Goal: Task Accomplishment & Management: Manage account settings

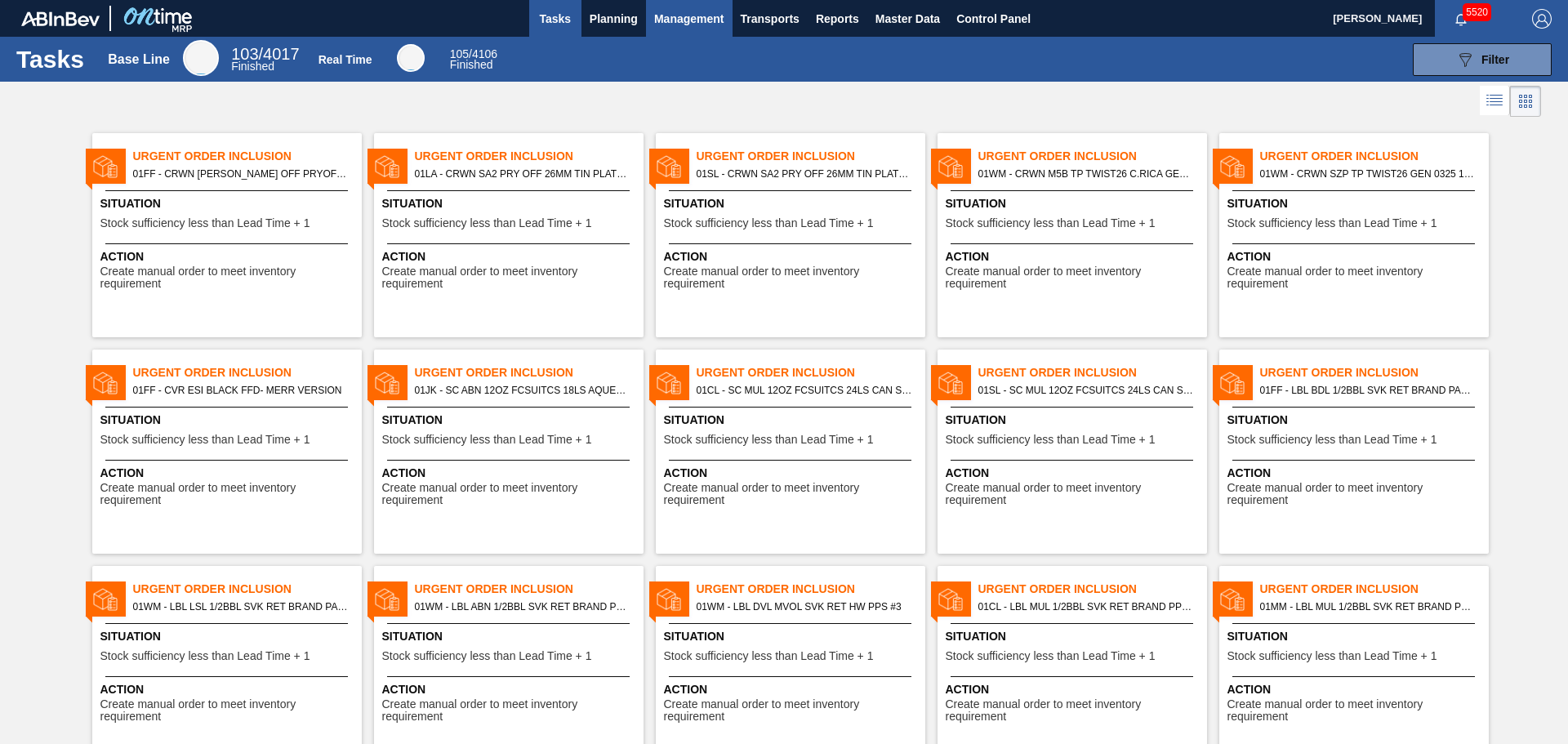
click at [701, 27] on span "Management" at bounding box center [690, 18] width 70 height 19
click at [618, 24] on div at bounding box center [784, 372] width 1568 height 744
click at [610, 18] on span "Planning" at bounding box center [613, 18] width 48 height 19
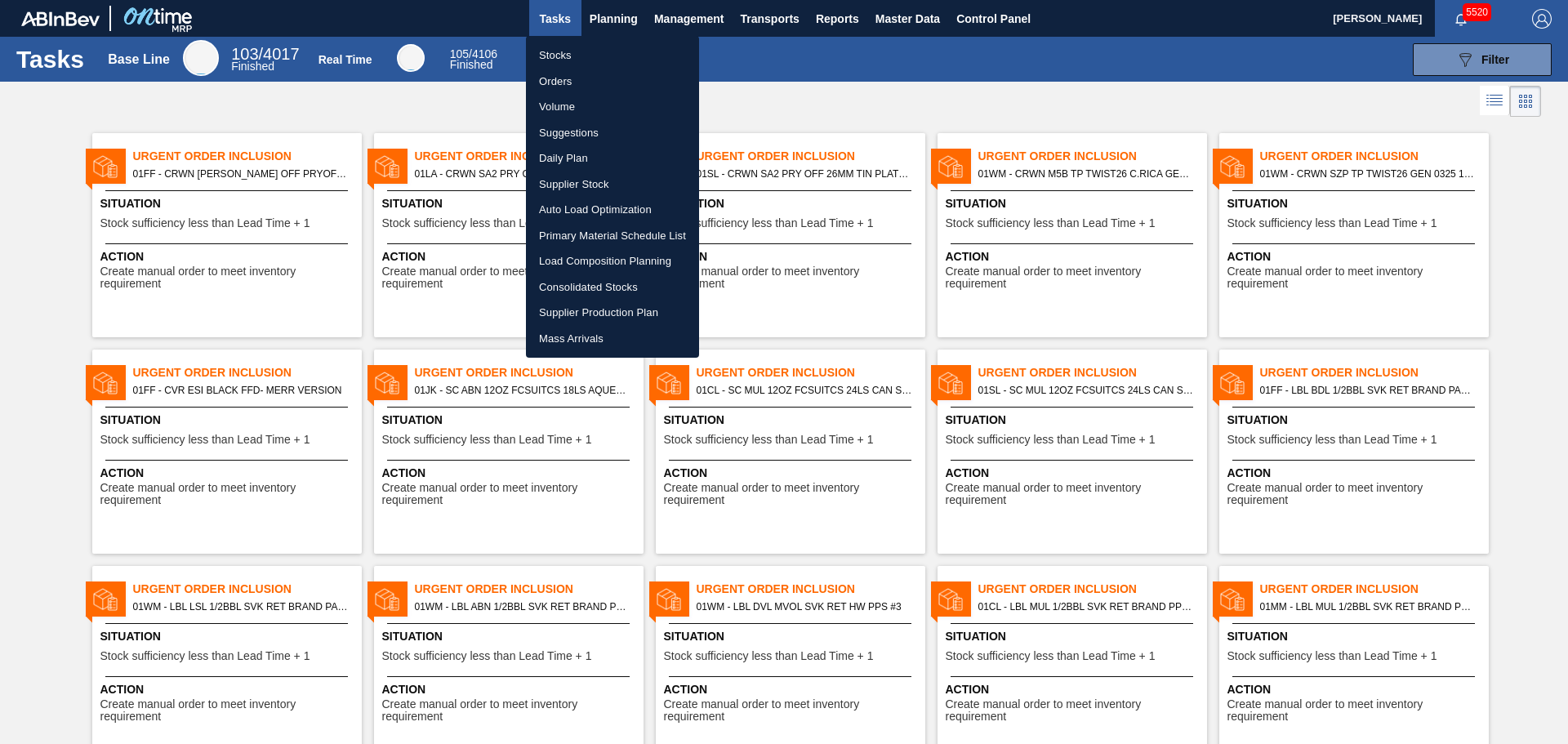
click at [939, 92] on div at bounding box center [784, 372] width 1568 height 744
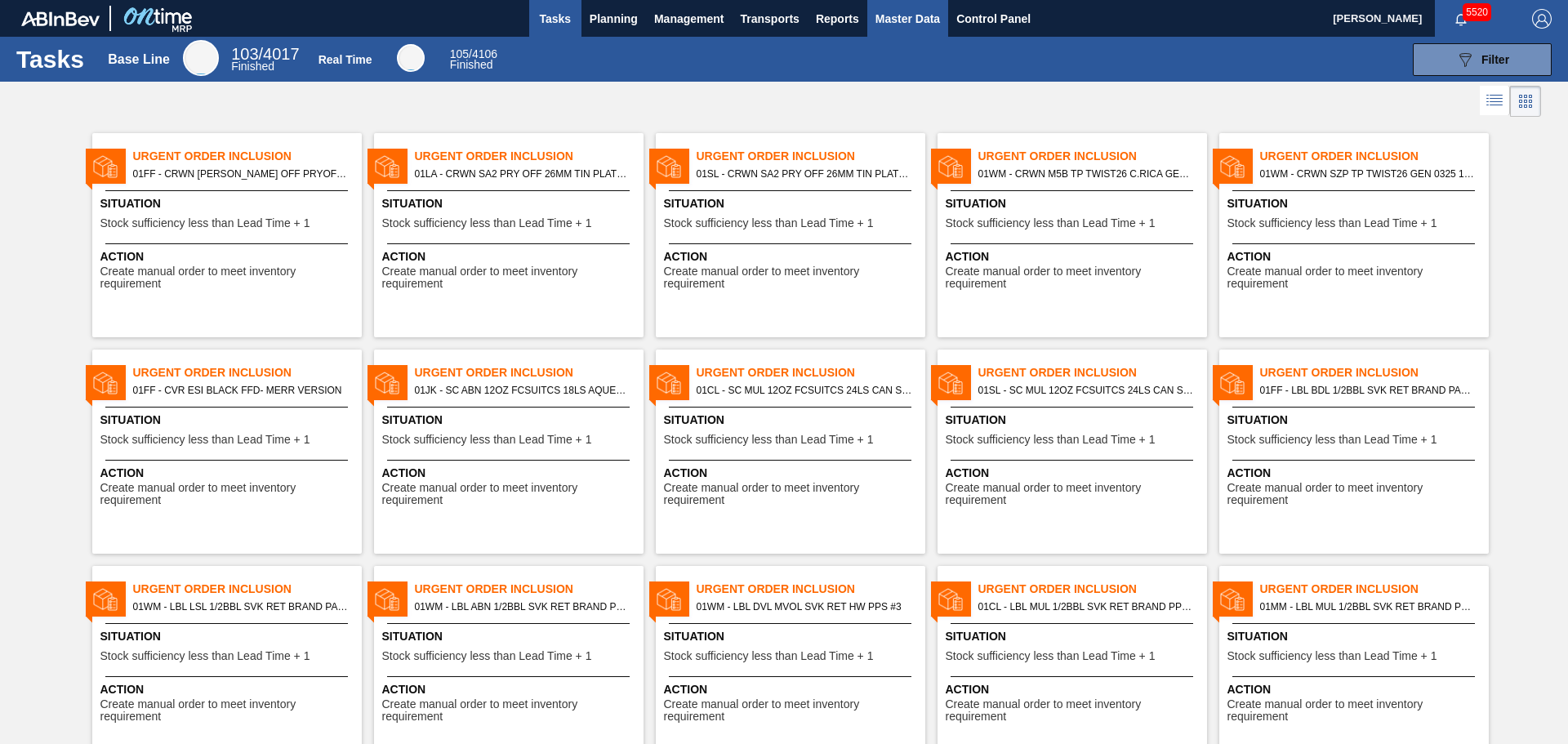
click at [921, 16] on span "Master Data" at bounding box center [907, 18] width 64 height 19
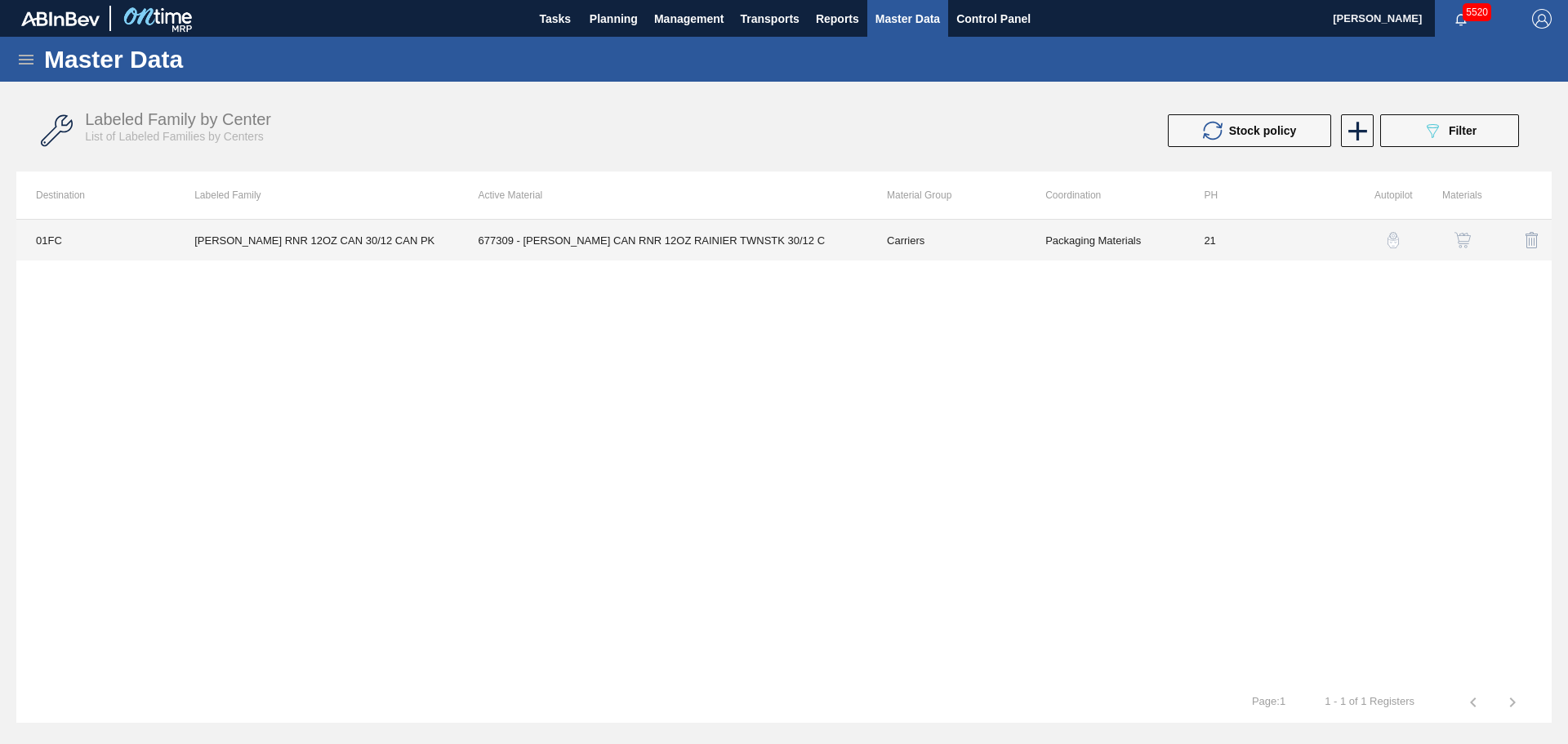
click at [1017, 247] on td "Carriers" at bounding box center [947, 239] width 159 height 41
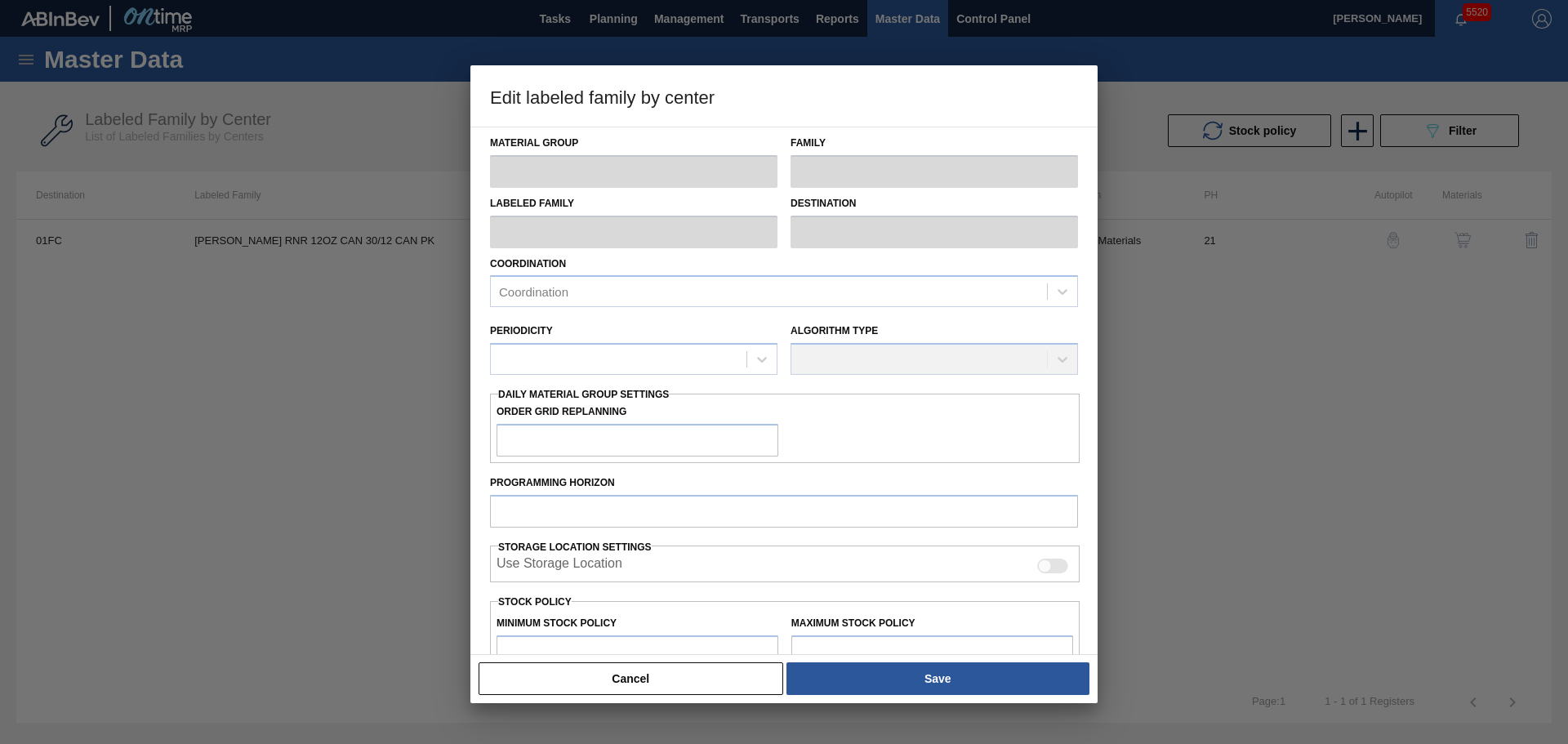
type input "Carriers"
type input "Can Carriers"
type input "[PERSON_NAME] RNR 12OZ CAN 30/12 CAN PK"
type input "01FC - Fort Collins Brewery"
type input "21"
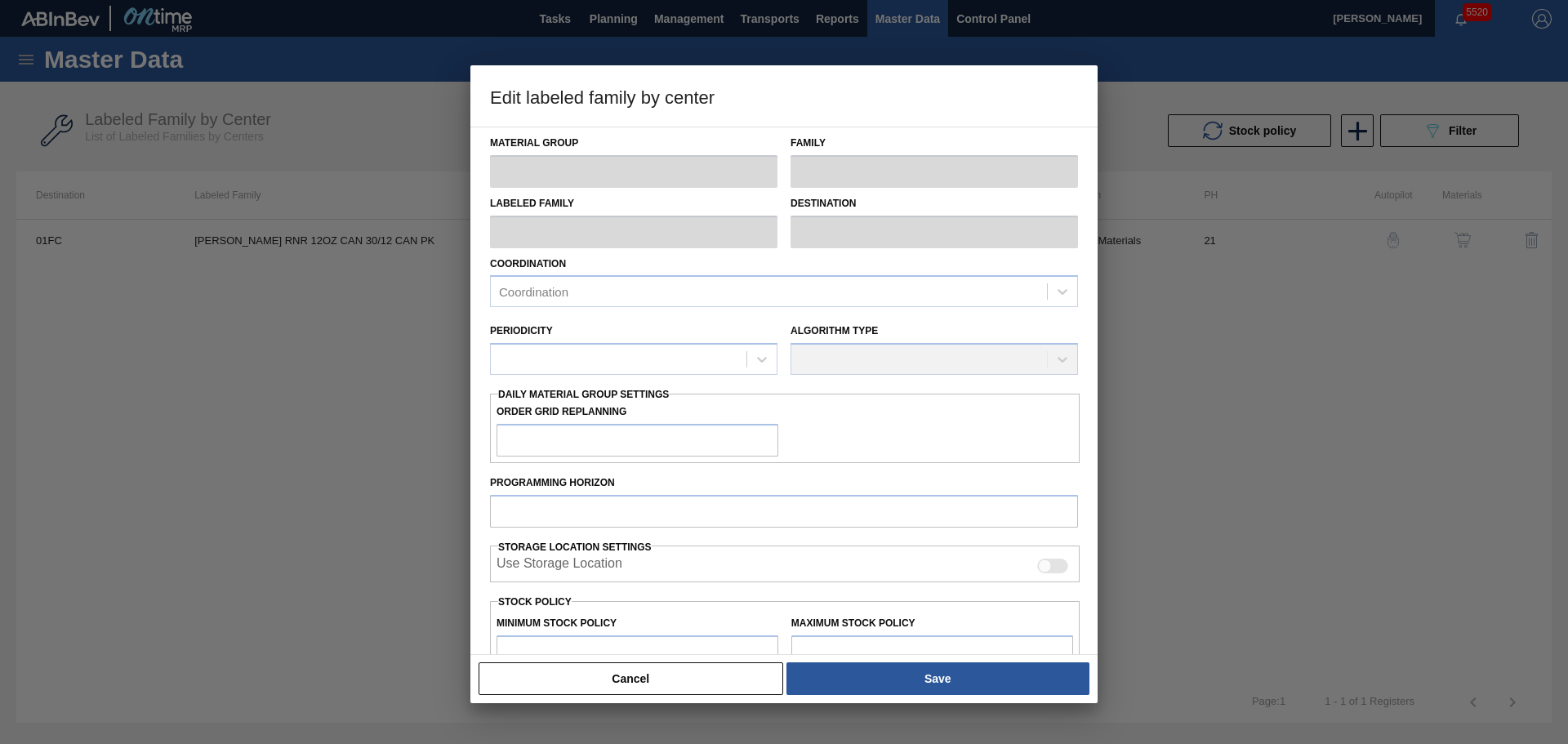
type input "12,800"
type input "51,266"
type input "10"
type input "16,647"
checkbox input "true"
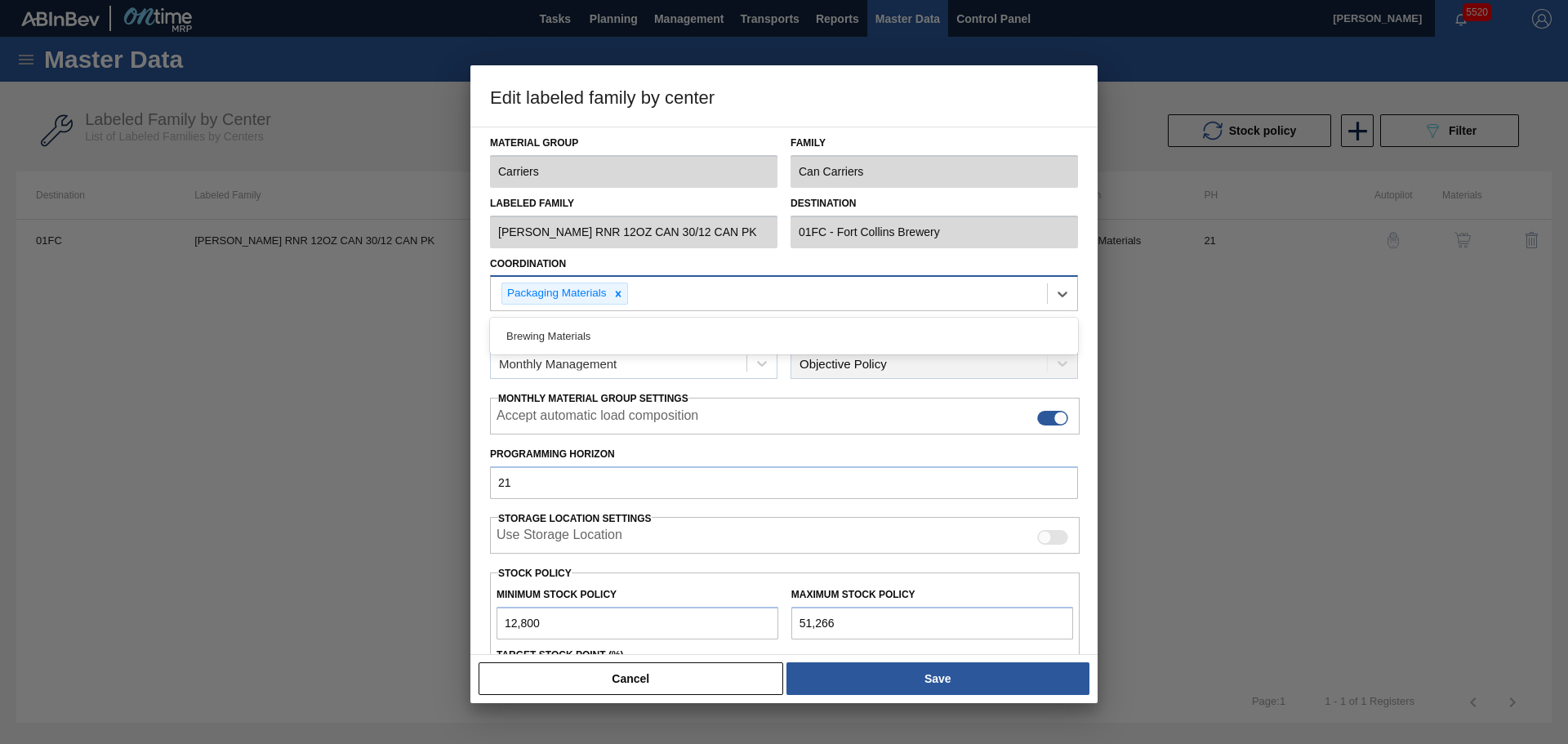
click at [675, 297] on div "Packaging Materials" at bounding box center [768, 293] width 556 height 33
click at [696, 297] on div "Packaging Materials" at bounding box center [768, 293] width 556 height 33
click at [669, 681] on button "Cancel" at bounding box center [631, 678] width 305 height 33
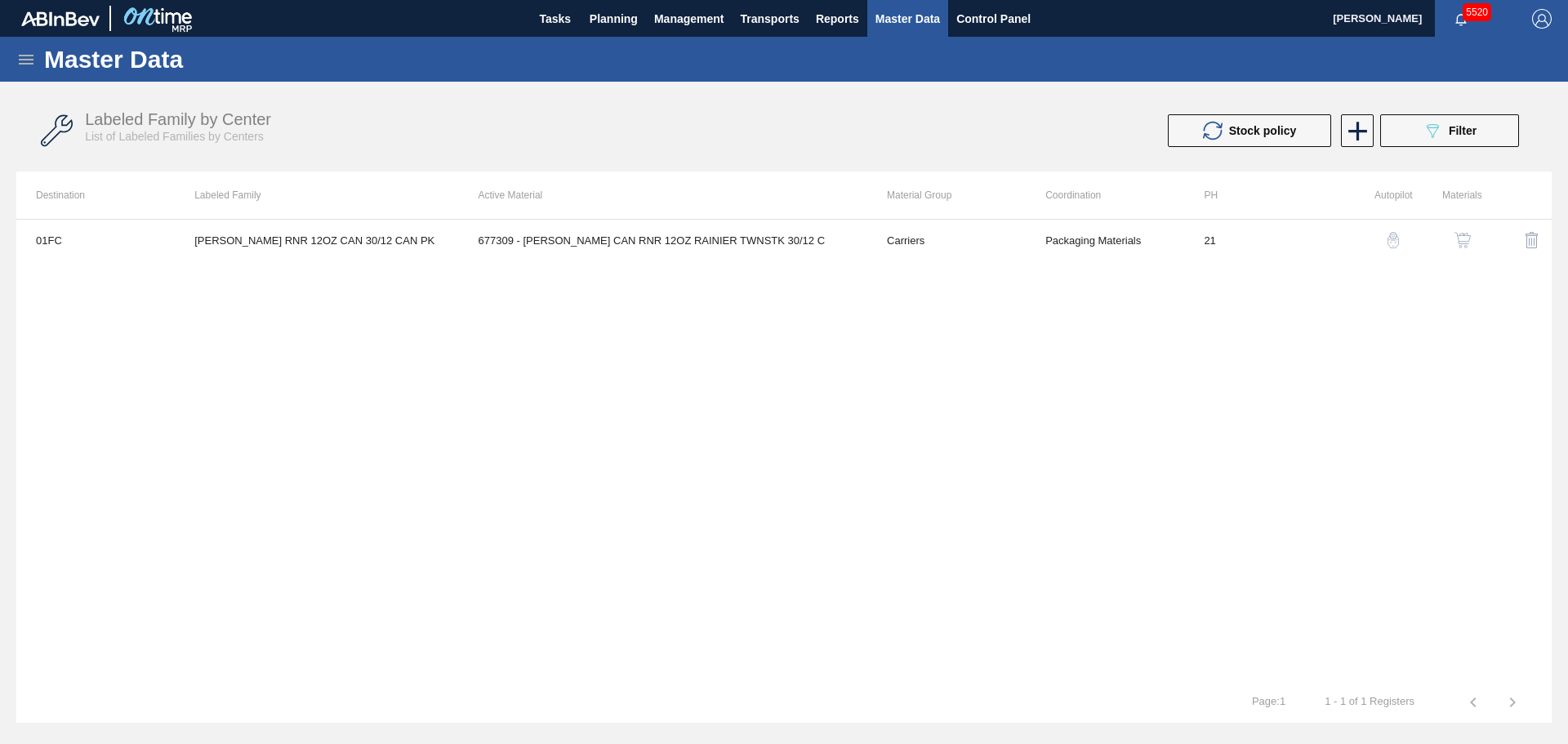
click at [21, 58] on icon at bounding box center [26, 60] width 19 height 19
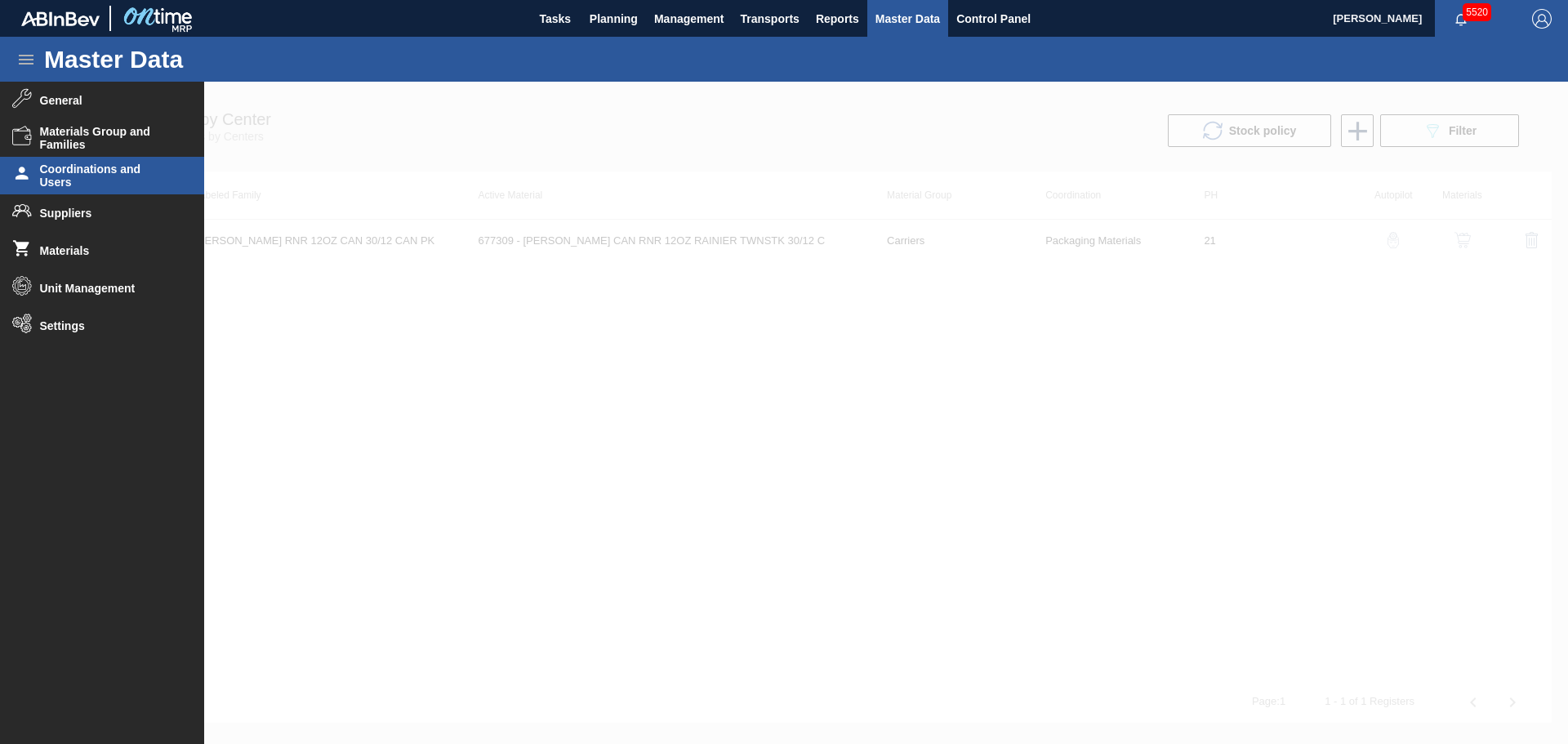
click at [104, 172] on span "Coordinations and Users" at bounding box center [107, 175] width 135 height 26
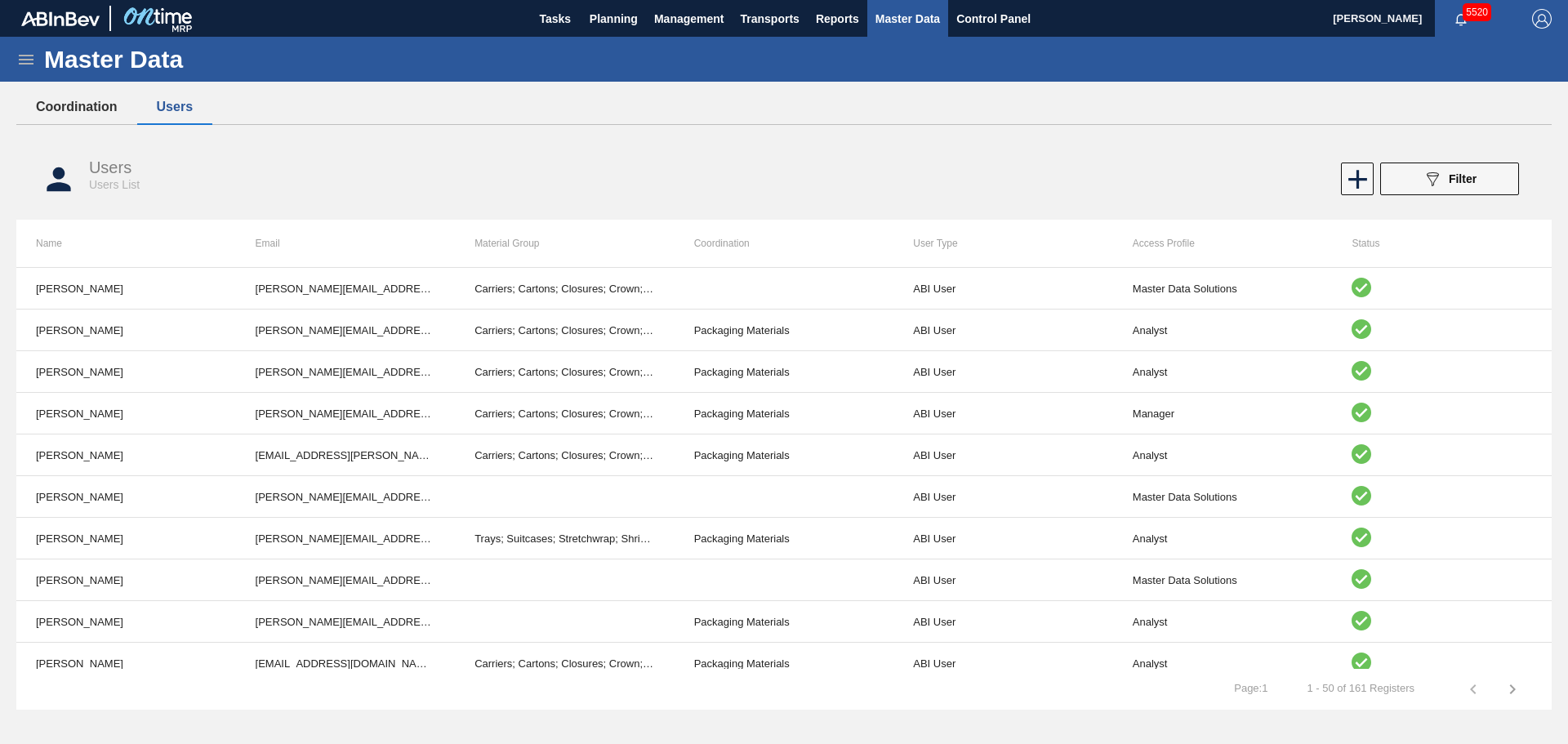
click at [84, 107] on button "Coordination" at bounding box center [77, 107] width 121 height 34
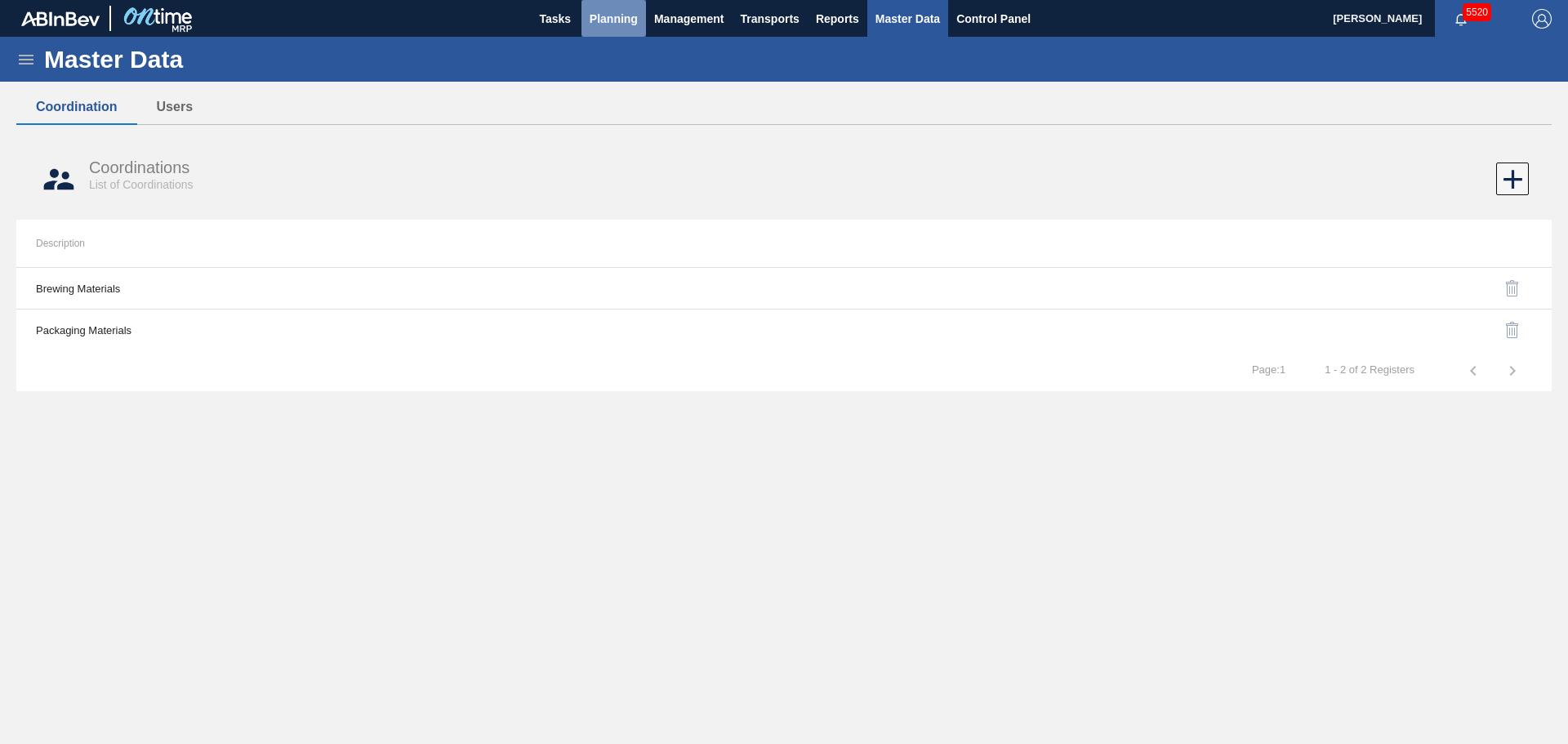
click at [621, 20] on span "Planning" at bounding box center [613, 18] width 48 height 19
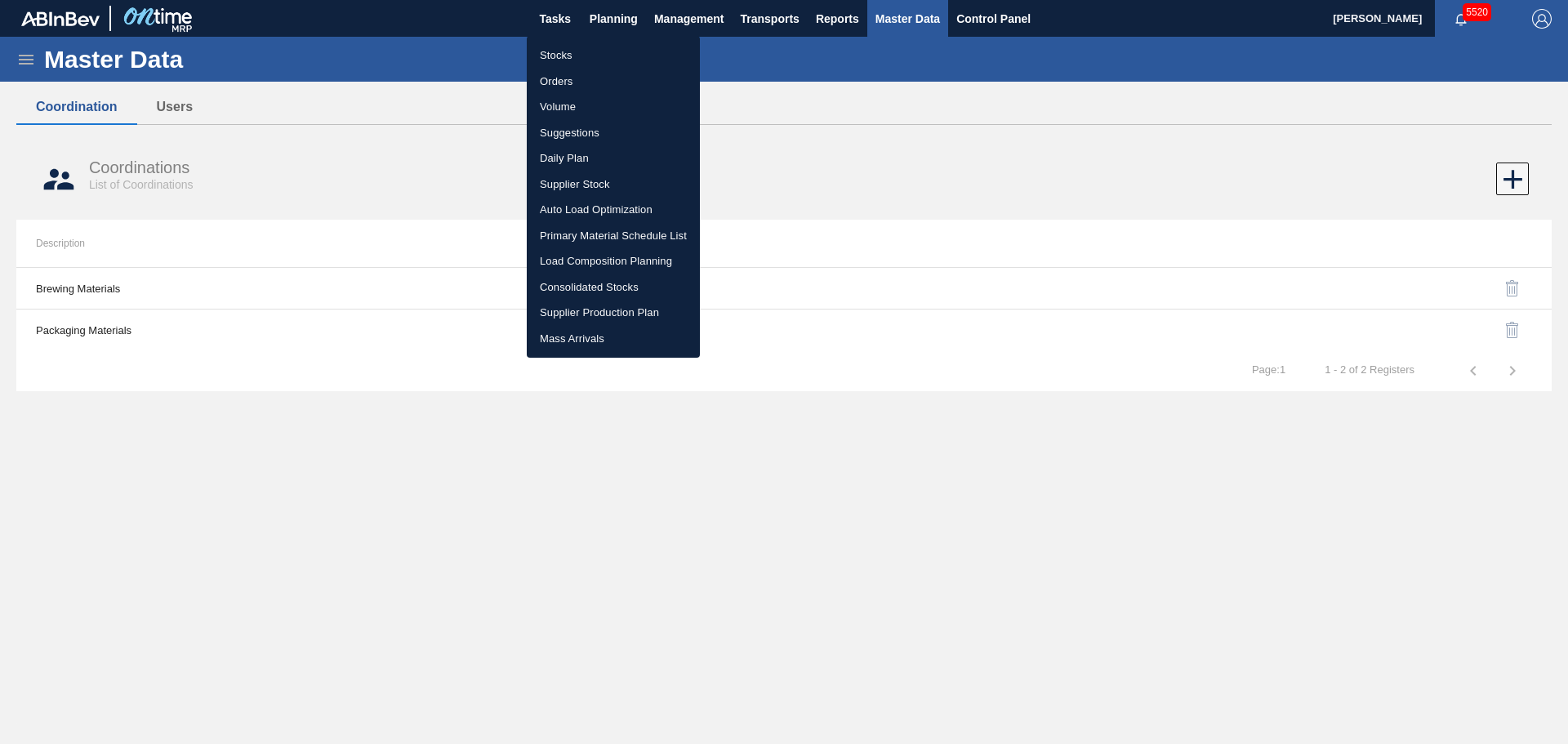
click at [878, 162] on div at bounding box center [784, 372] width 1568 height 744
